Goal: Find specific page/section: Find specific page/section

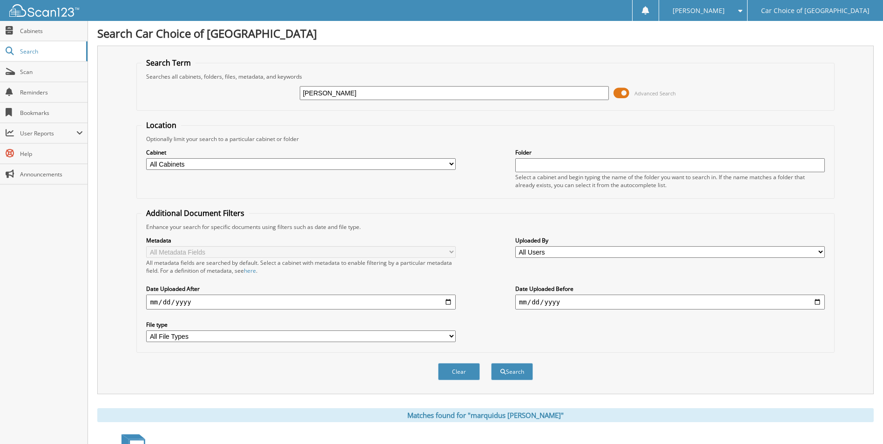
drag, startPoint x: 384, startPoint y: 90, endPoint x: 259, endPoint y: 85, distance: 124.4
click at [260, 85] on div "marquidus thomas Advanced Search" at bounding box center [486, 93] width 688 height 25
type input "[PERSON_NAME]"
click at [514, 375] on button "Search" at bounding box center [512, 371] width 42 height 17
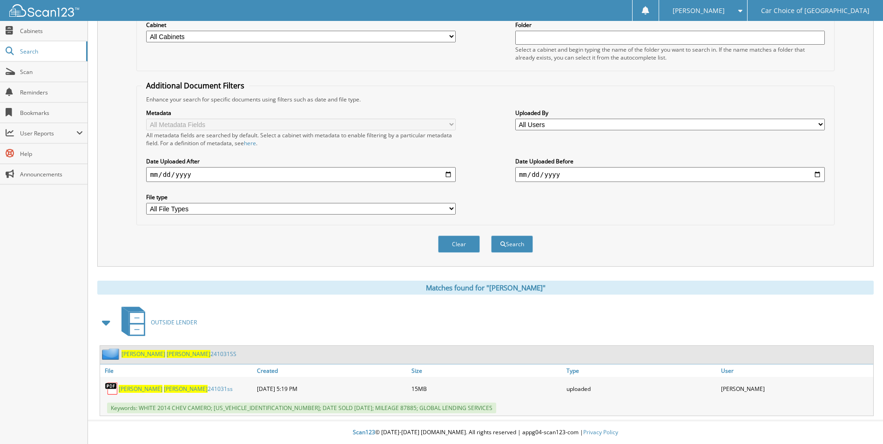
click at [164, 388] on span "[PERSON_NAME]" at bounding box center [186, 389] width 44 height 8
